Goal: Transaction & Acquisition: Purchase product/service

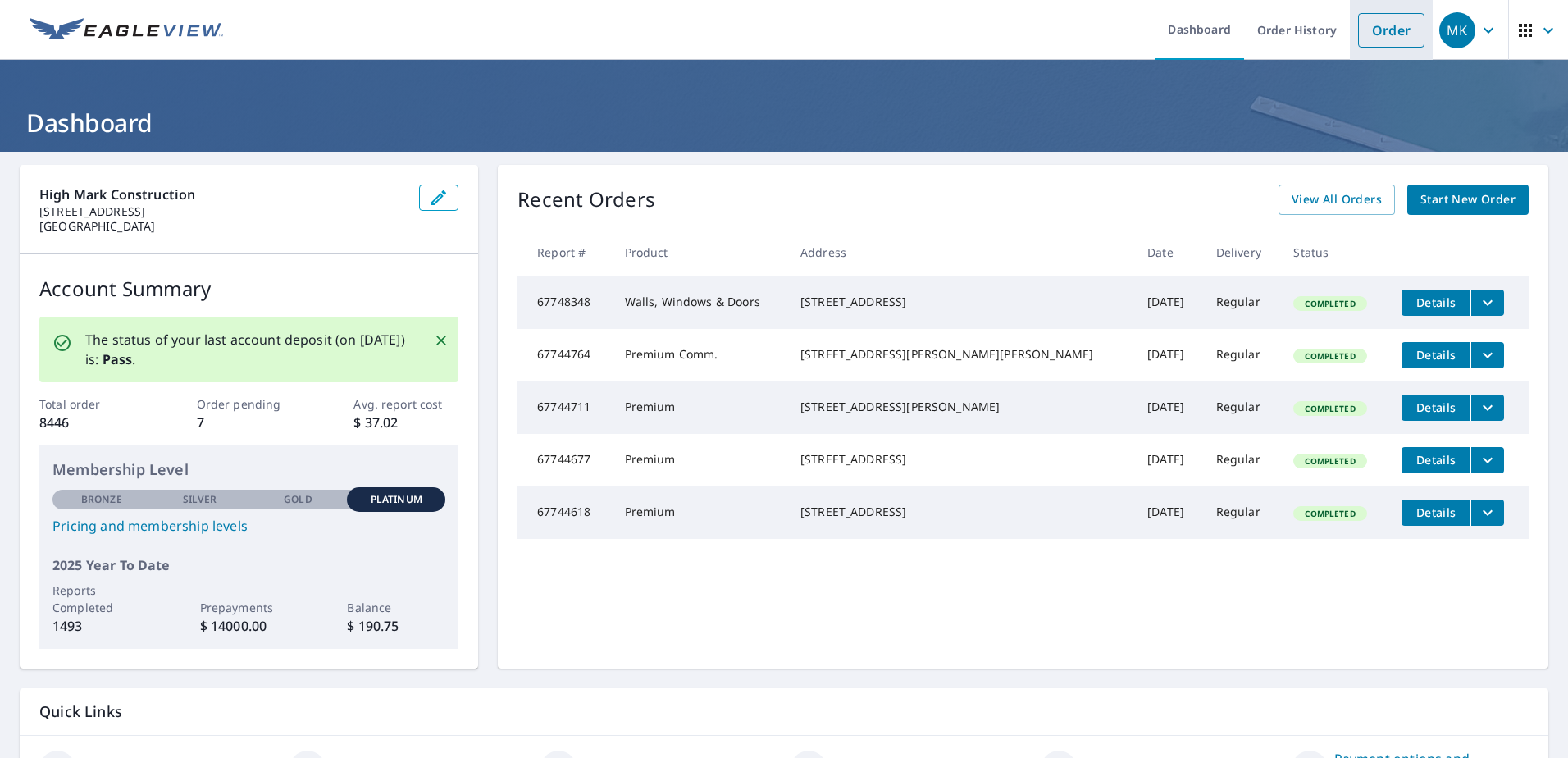
click at [1373, 31] on link "Order" at bounding box center [1392, 30] width 66 height 34
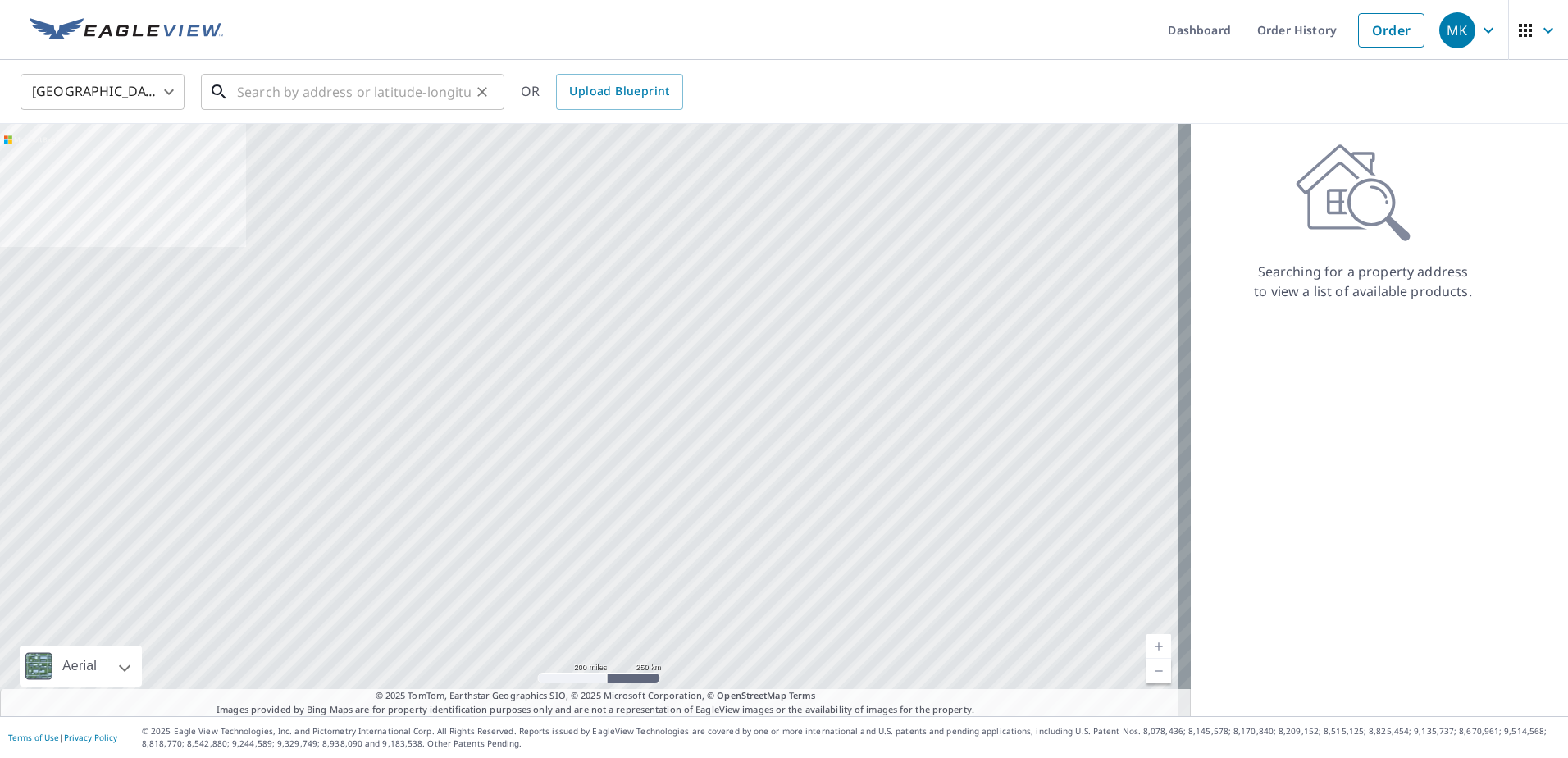
click at [368, 99] on input "text" at bounding box center [354, 91] width 234 height 46
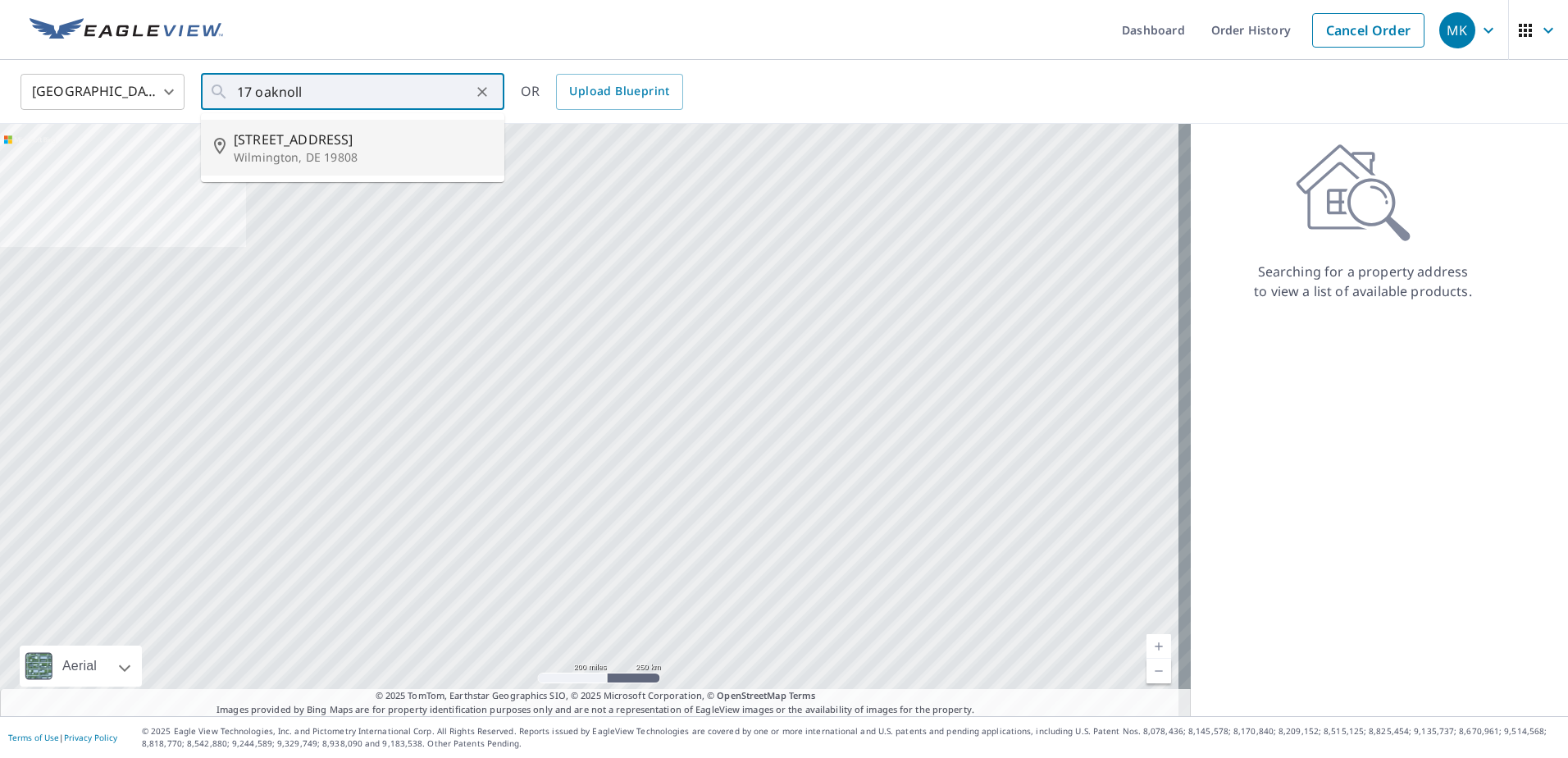
type input "[STREET_ADDRESS]"
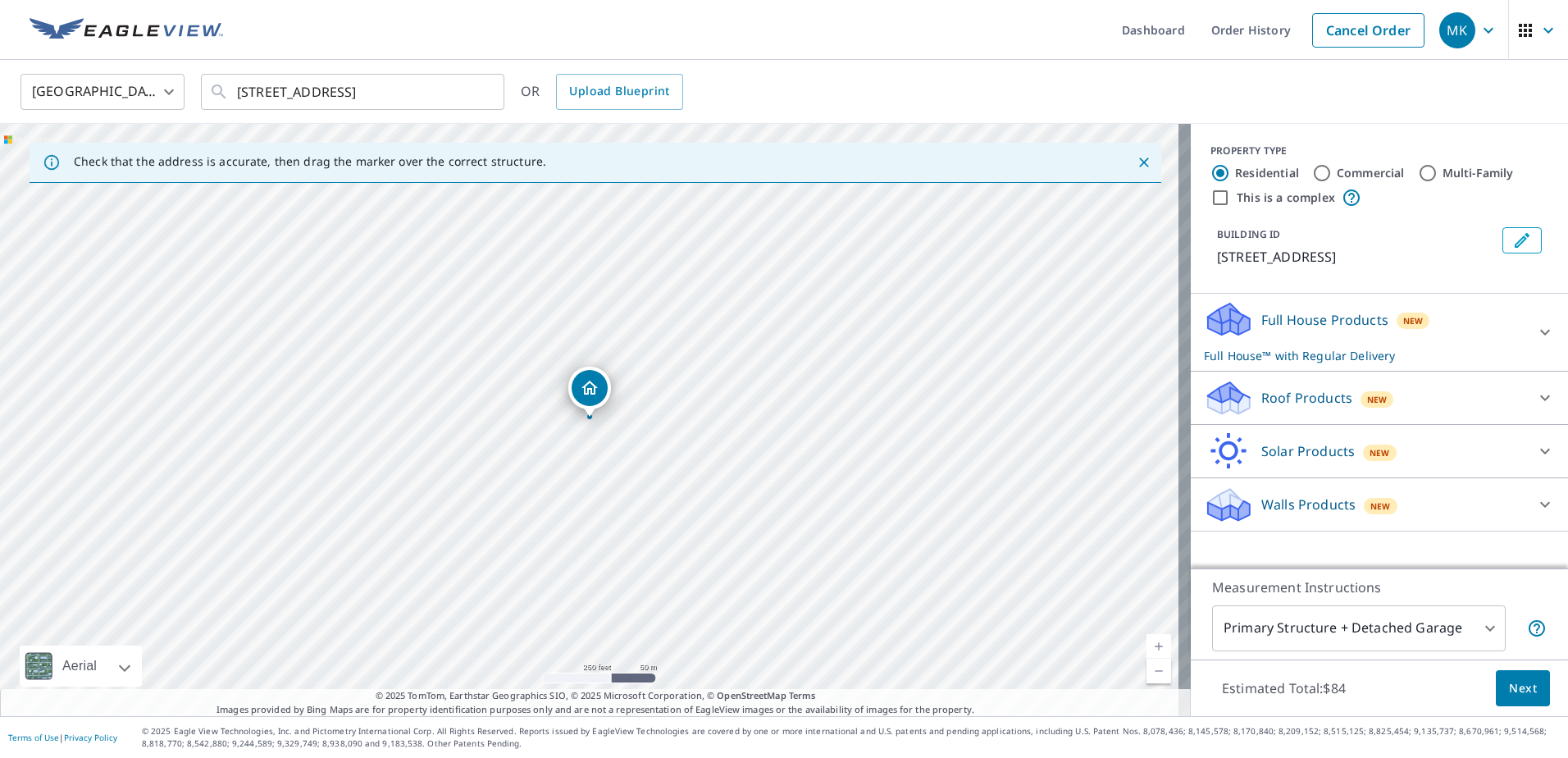
click at [1320, 392] on p "Roof Products" at bounding box center [1308, 398] width 91 height 20
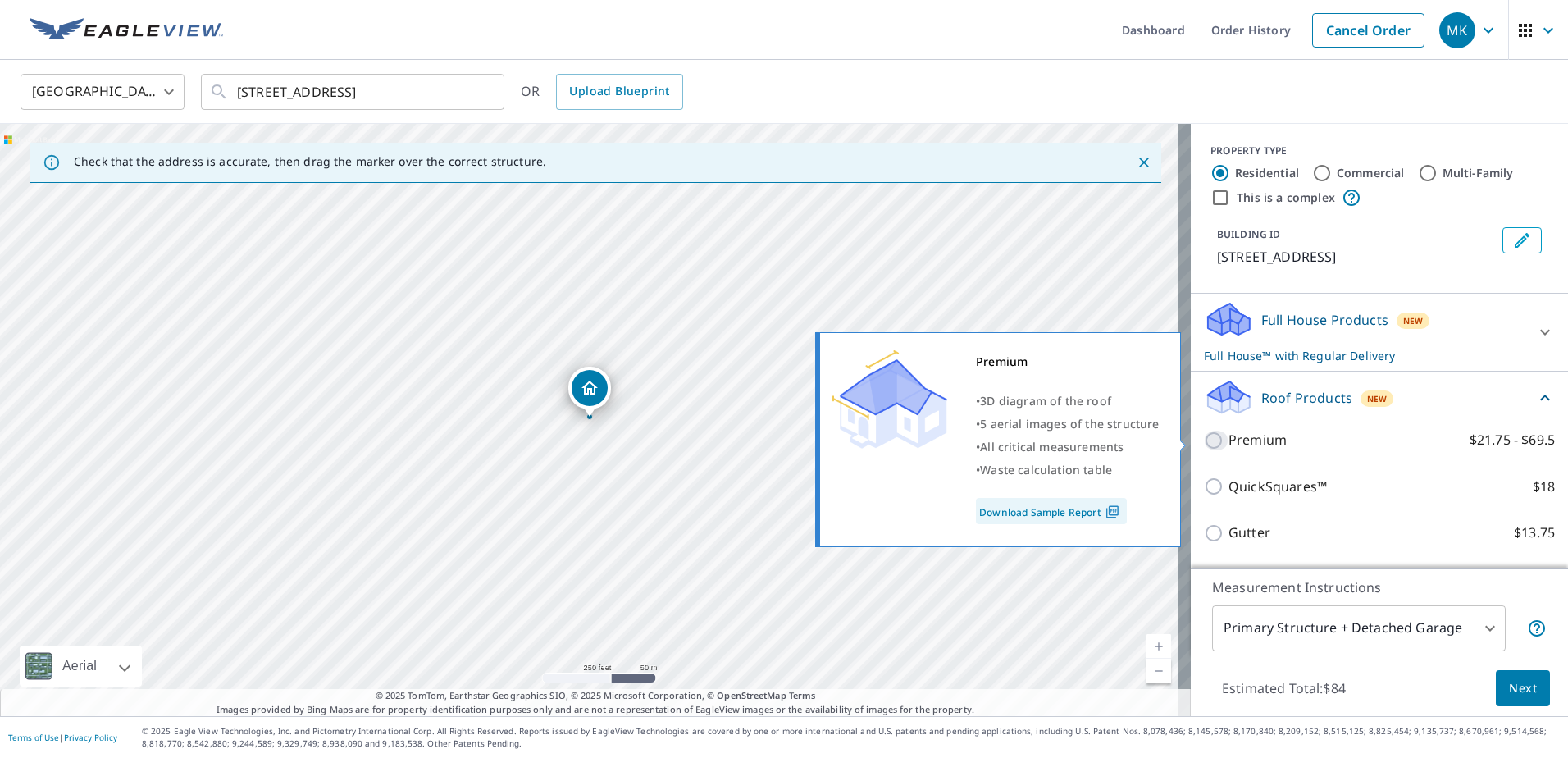
click at [1204, 447] on input "Premium $21.75 - $69.5" at bounding box center [1215, 440] width 24 height 20
checkbox input "true"
checkbox input "false"
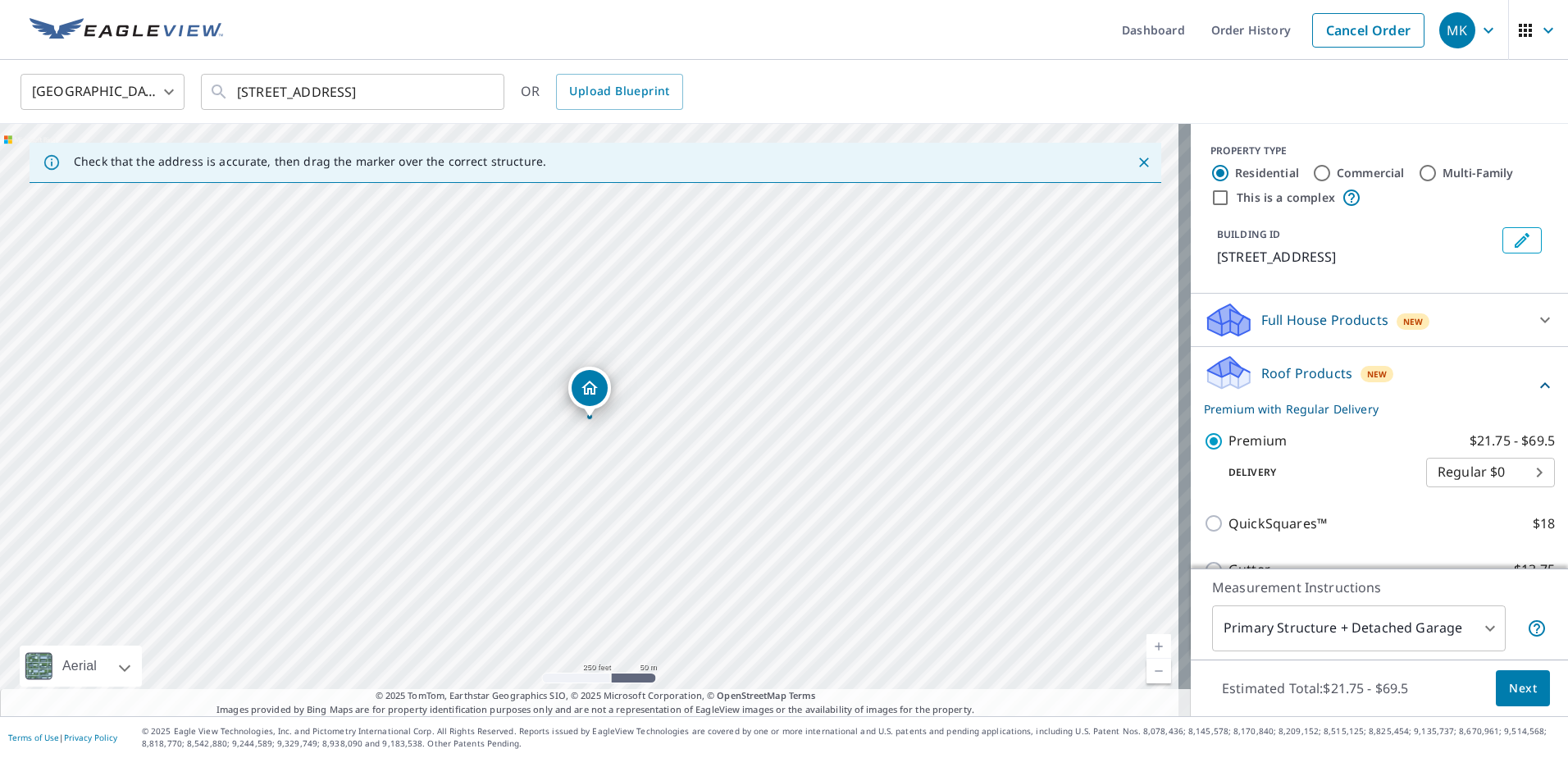
click at [1509, 685] on span "Next" at bounding box center [1522, 688] width 28 height 21
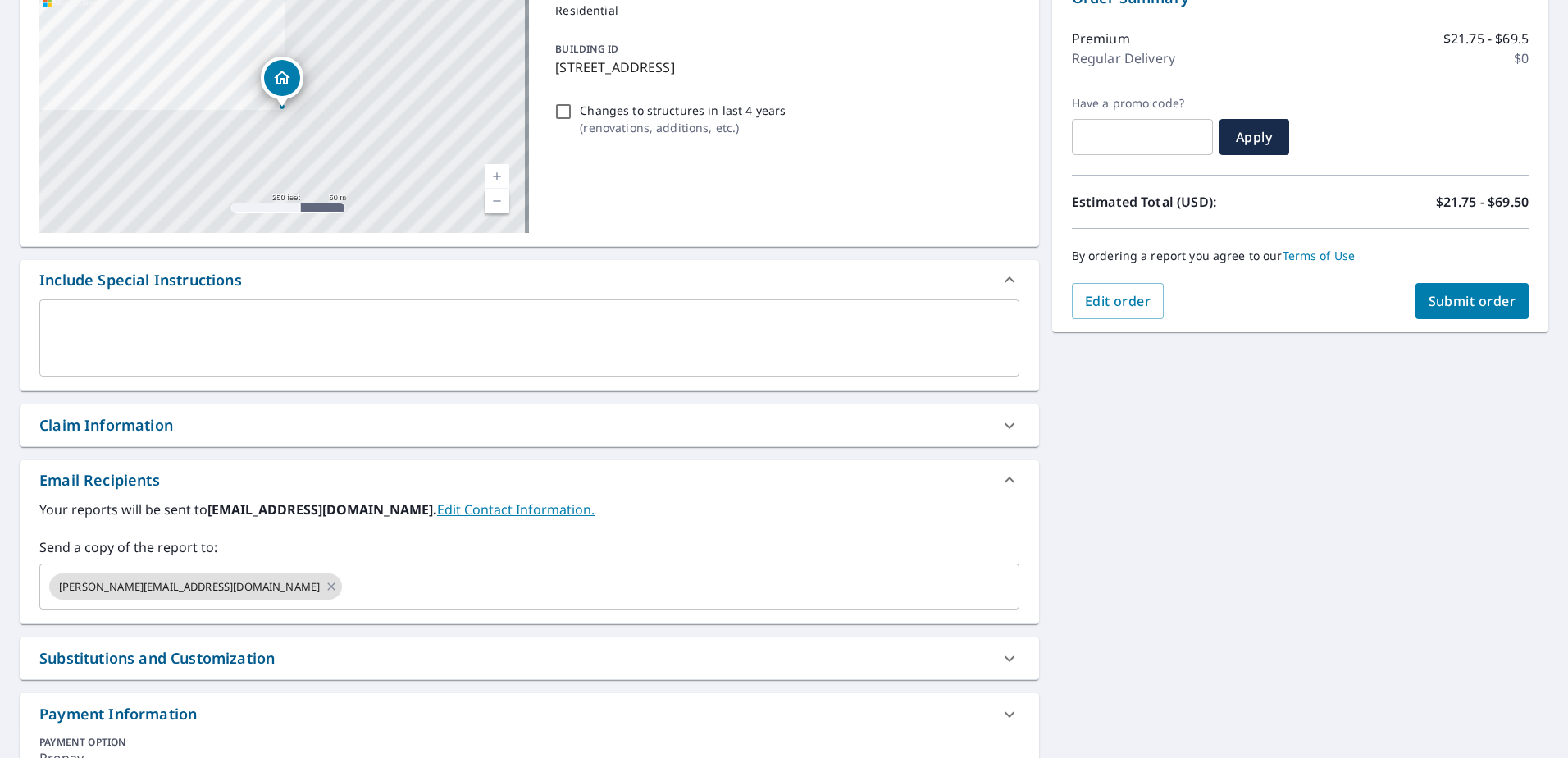
scroll to position [246, 0]
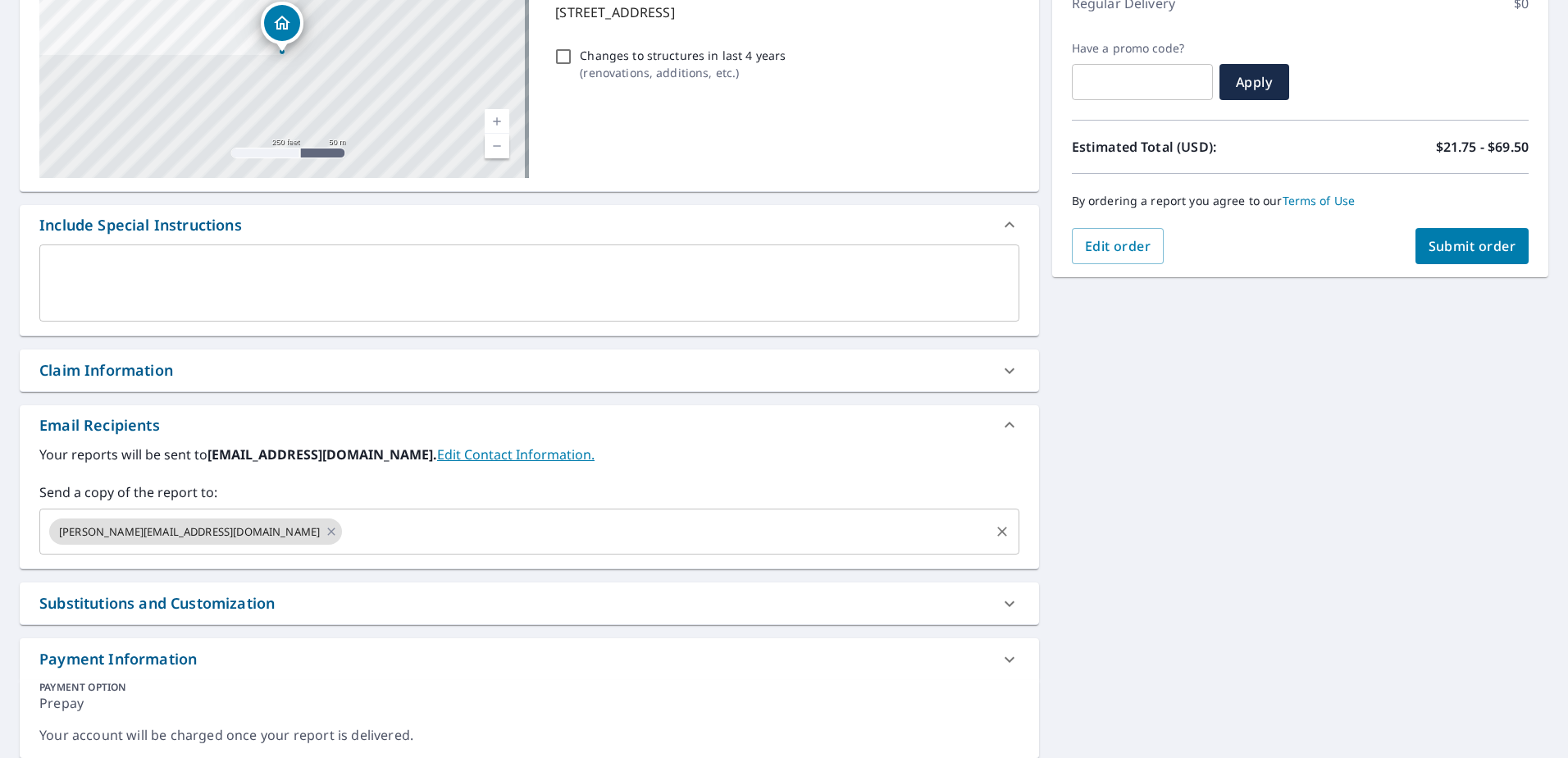
drag, startPoint x: 418, startPoint y: 547, endPoint x: 405, endPoint y: 525, distance: 25.6
click at [419, 545] on div "[PERSON_NAME][EMAIL_ADDRESS][DOMAIN_NAME] ​" at bounding box center [529, 531] width 980 height 46
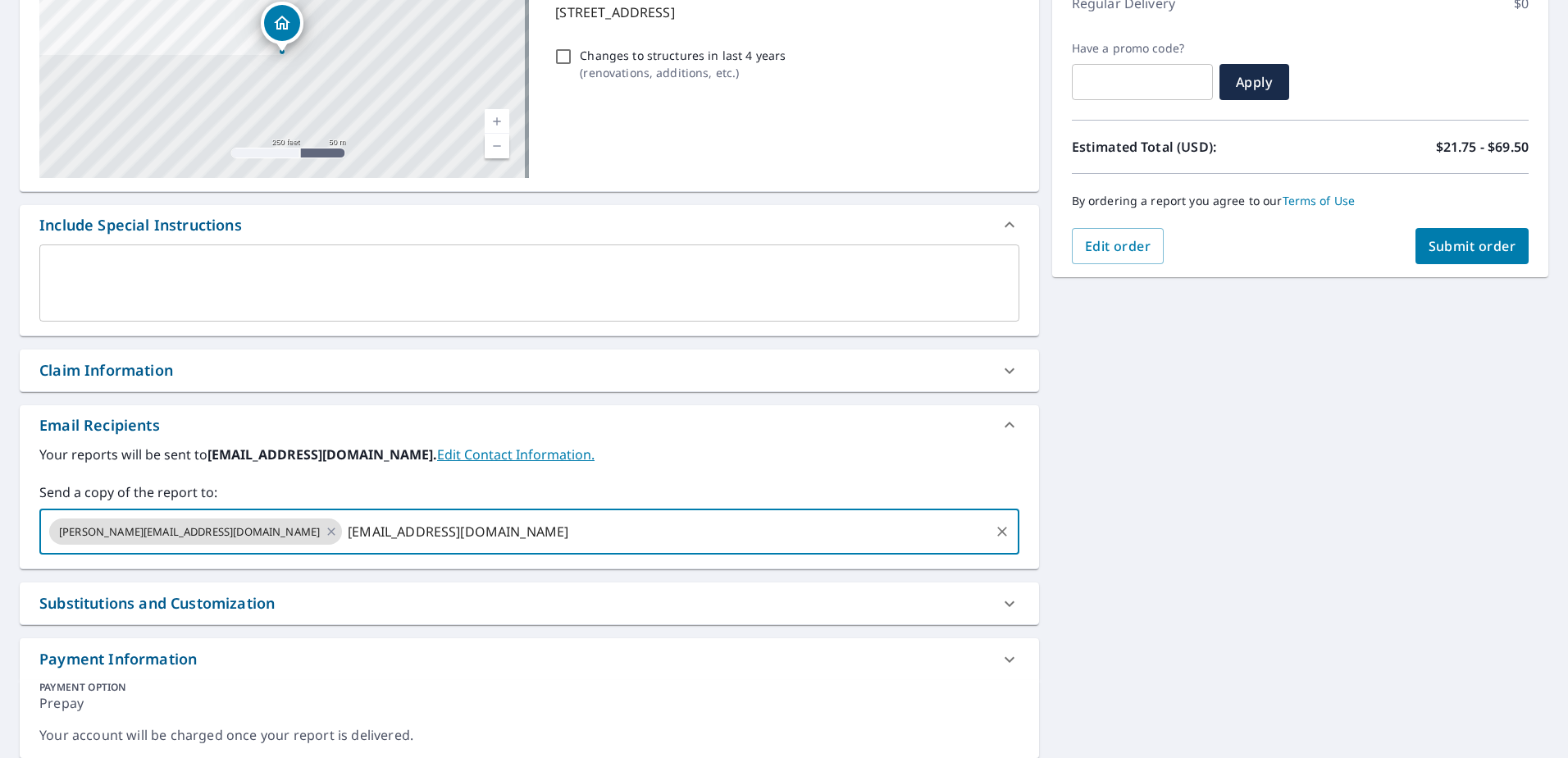
type input "[EMAIL_ADDRESS][DOMAIN_NAME]"
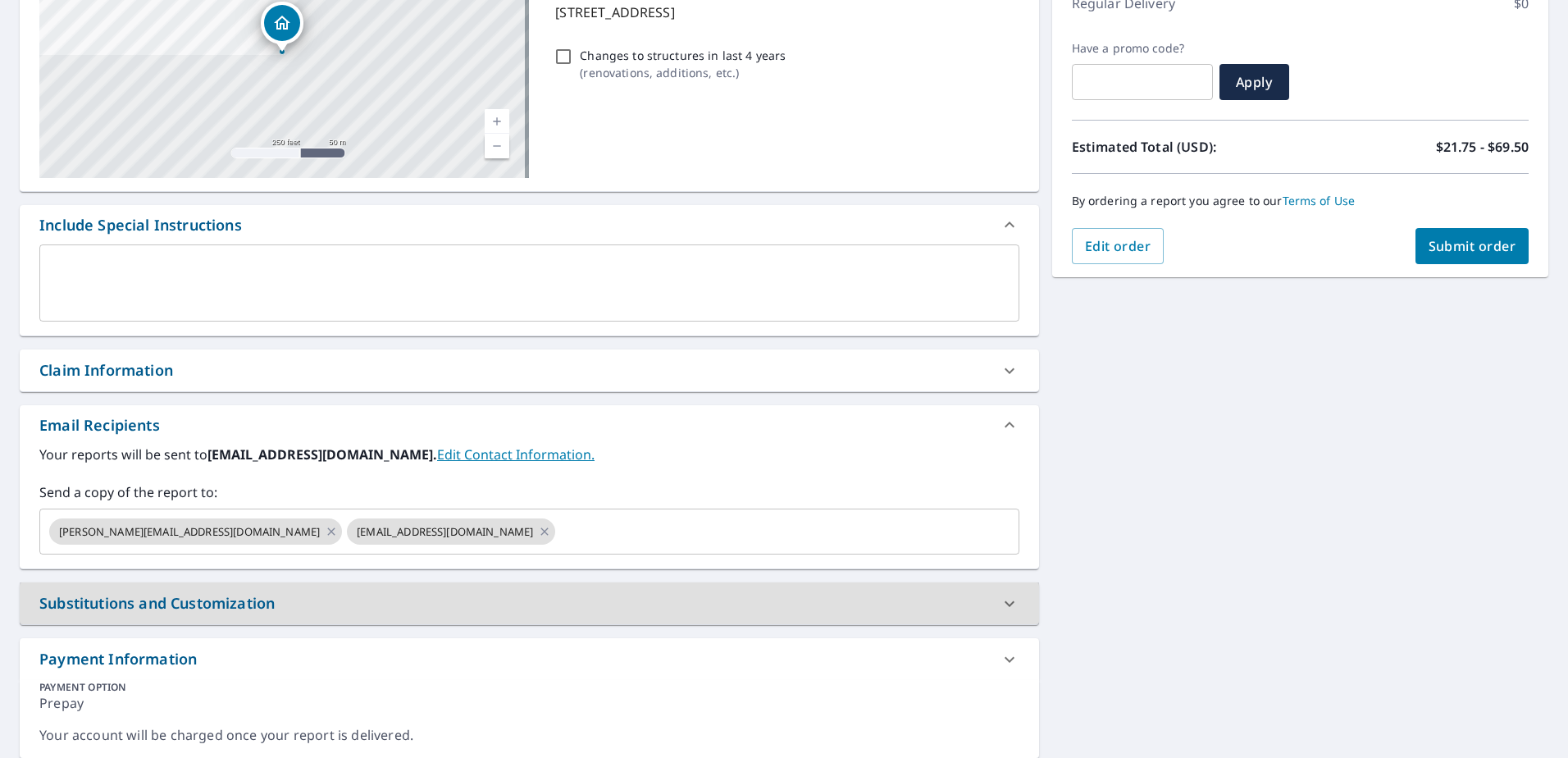
click at [1433, 239] on span "Submit order" at bounding box center [1473, 246] width 88 height 18
checkbox input "true"
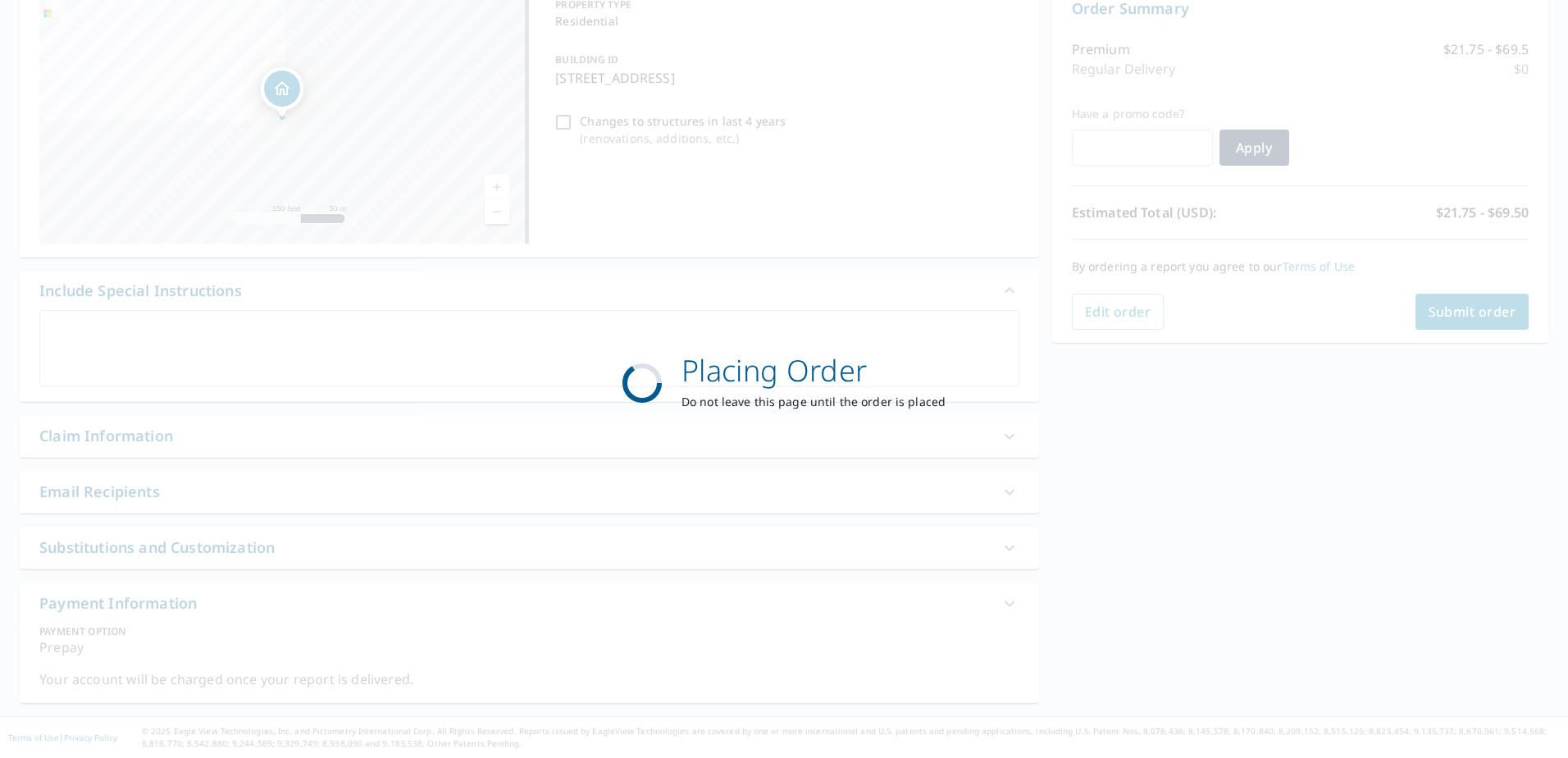
scroll to position [181, 0]
